Goal: Information Seeking & Learning: Understand process/instructions

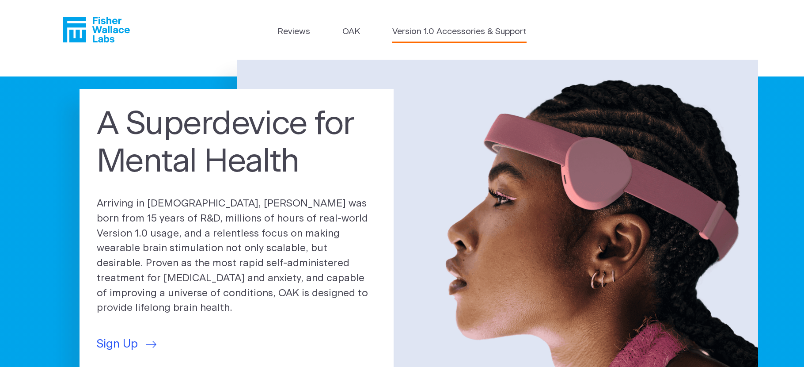
click at [423, 32] on link "Version 1.0 Accessories & Support" at bounding box center [459, 32] width 134 height 13
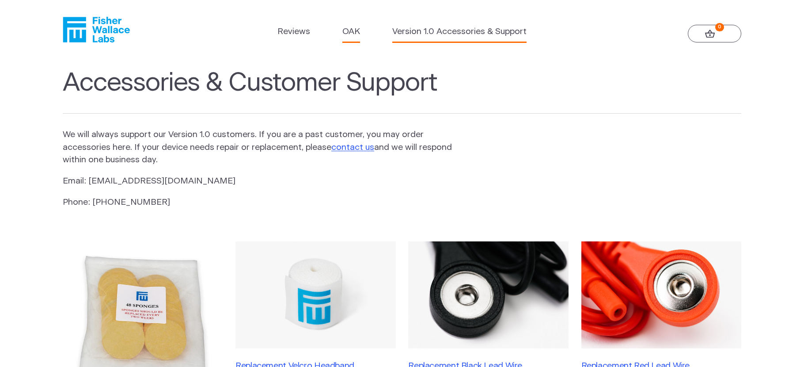
click at [349, 32] on link "OAK" at bounding box center [351, 32] width 18 height 13
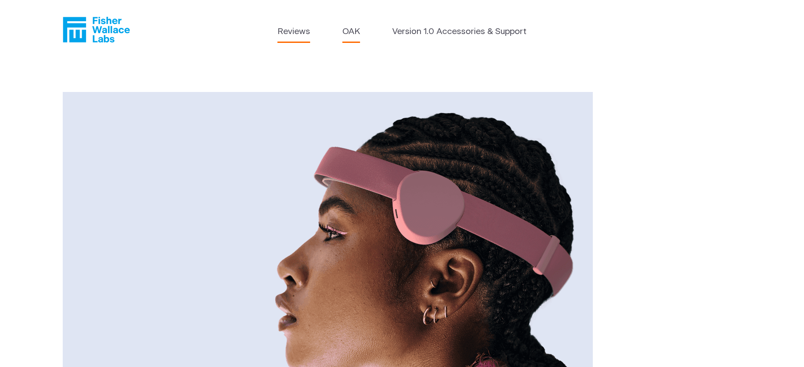
click at [291, 28] on link "Reviews" at bounding box center [294, 32] width 33 height 13
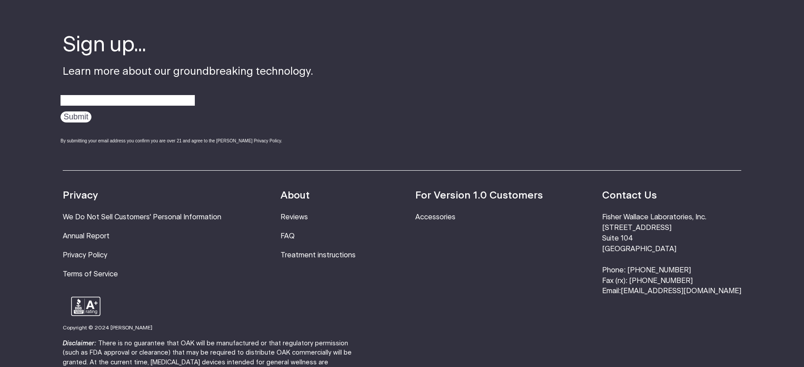
scroll to position [1193, 0]
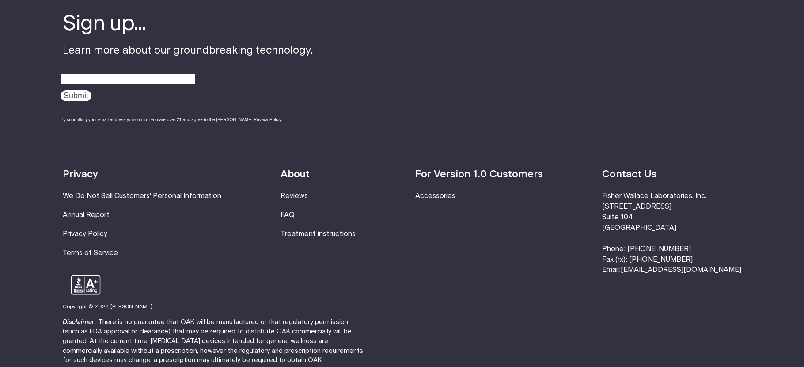
click at [295, 211] on link "FAQ" at bounding box center [288, 214] width 14 height 7
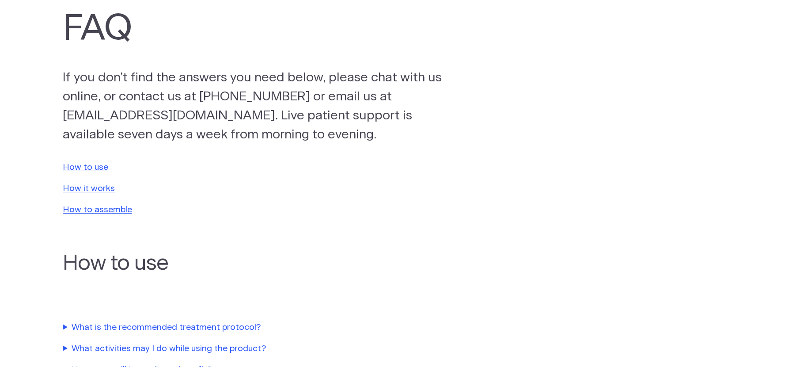
scroll to position [44, 0]
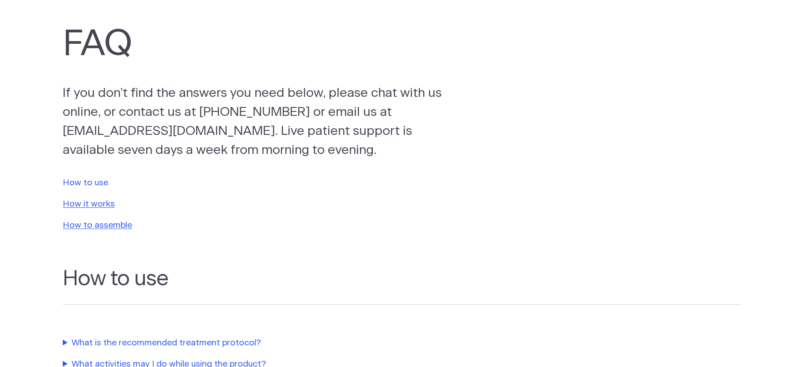
click at [95, 181] on link "How to use" at bounding box center [86, 183] width 46 height 8
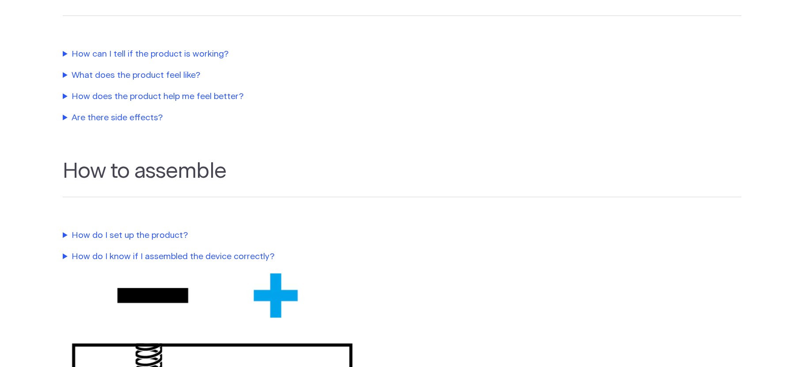
scroll to position [558, 0]
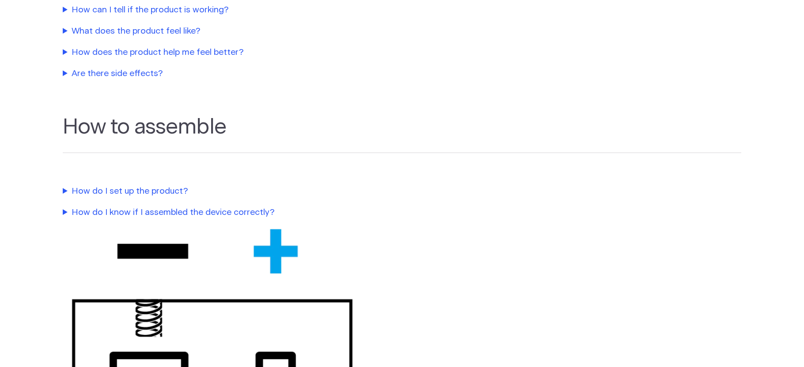
click at [103, 192] on summary "How do I set up the product?" at bounding box center [264, 191] width 402 height 13
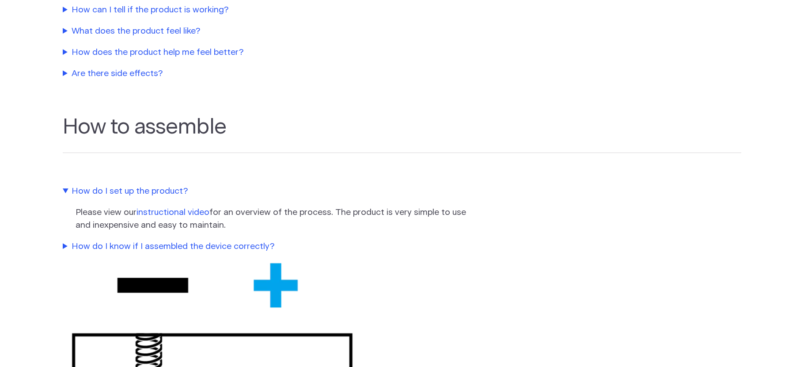
click at [164, 213] on link "instructional video" at bounding box center [173, 212] width 73 height 8
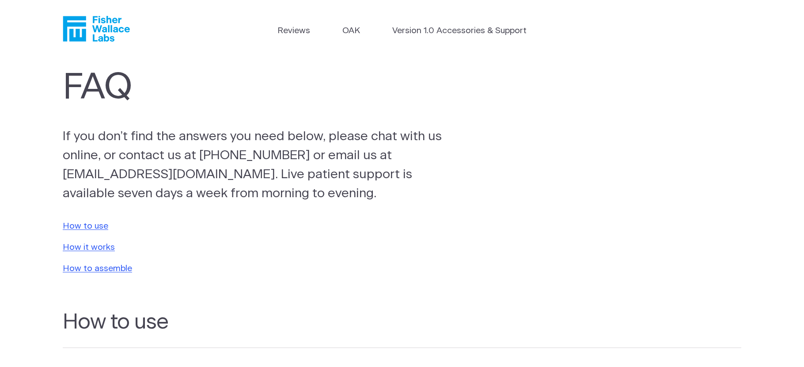
scroll to position [0, 0]
click at [285, 31] on link "Reviews" at bounding box center [294, 32] width 33 height 13
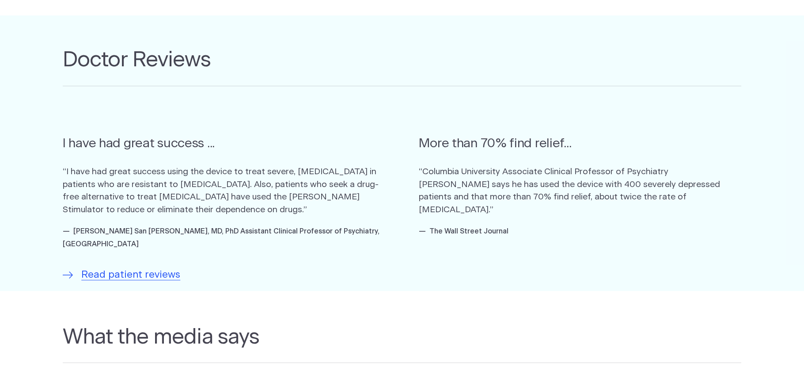
scroll to position [530, 0]
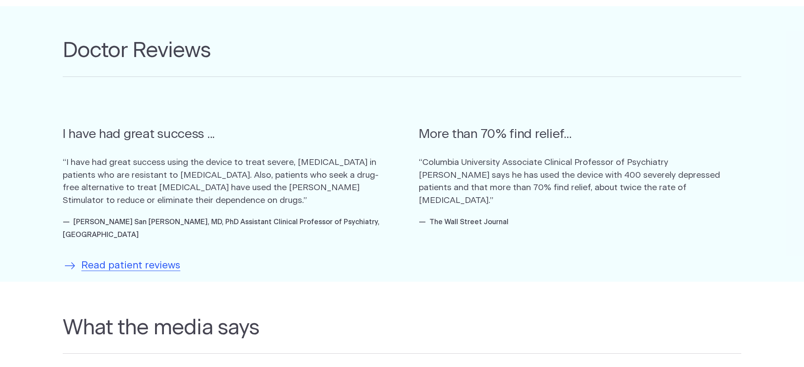
click at [160, 258] on span "Read patient reviews" at bounding box center [130, 265] width 99 height 15
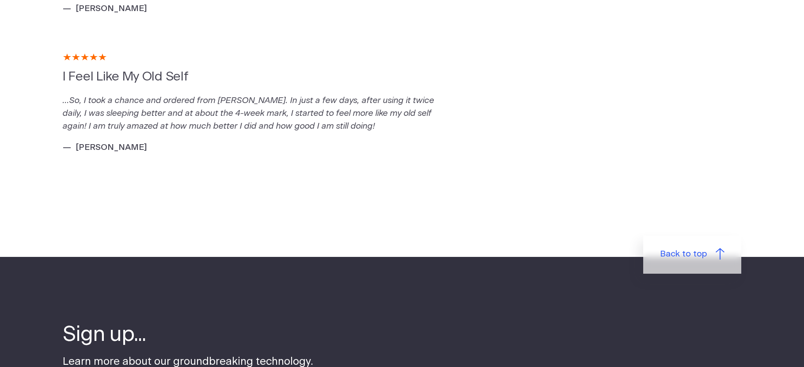
scroll to position [1944, 0]
